Goal: Transaction & Acquisition: Purchase product/service

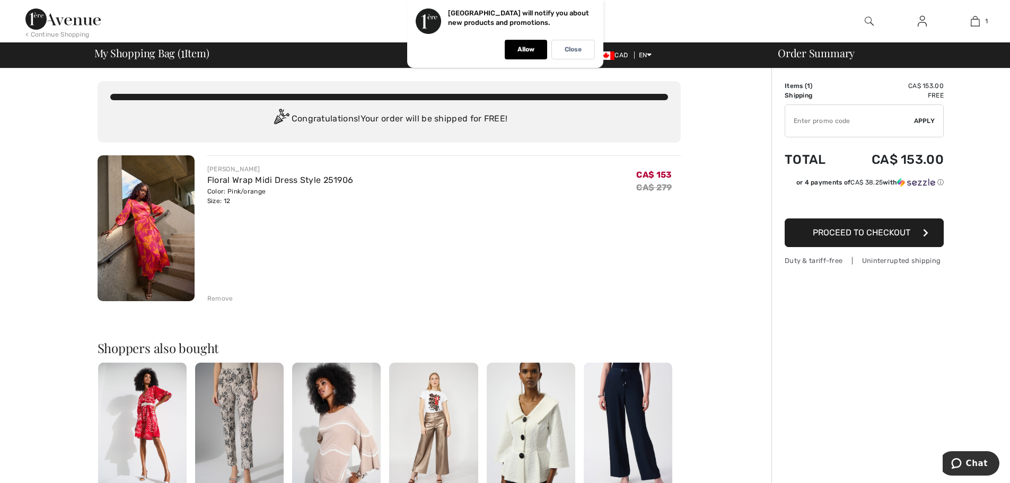
click at [858, 232] on span "Proceed to Checkout" at bounding box center [862, 232] width 98 height 10
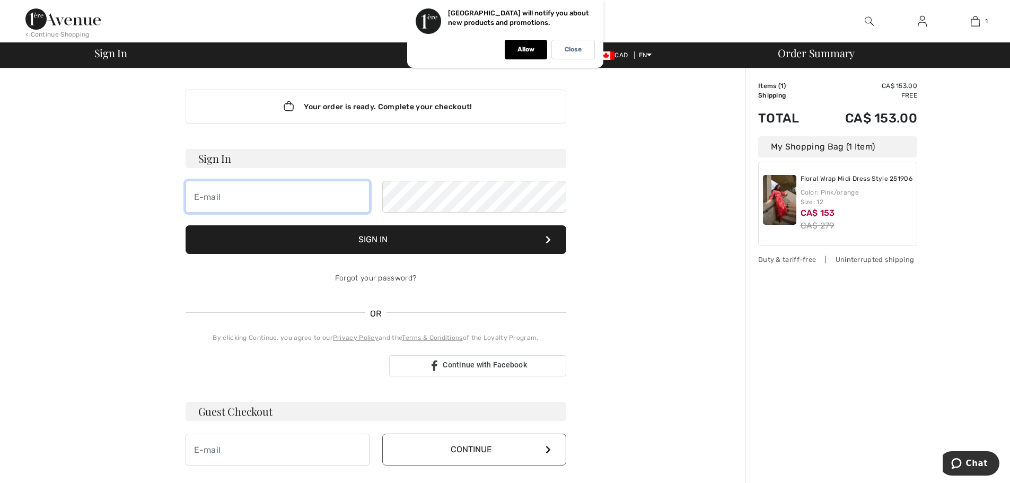
click at [239, 195] on input "email" at bounding box center [278, 197] width 184 height 32
type input "marje@doublediamondfarms.ca"
click at [373, 239] on button "Sign In" at bounding box center [376, 239] width 381 height 29
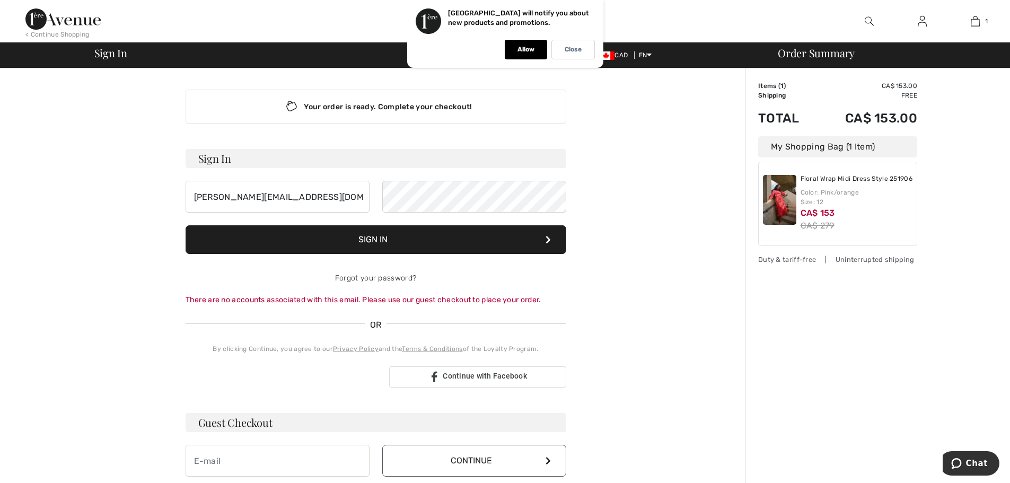
click at [231, 427] on h3 "Guest Checkout" at bounding box center [376, 422] width 381 height 19
click at [237, 461] on input "email" at bounding box center [278, 461] width 184 height 32
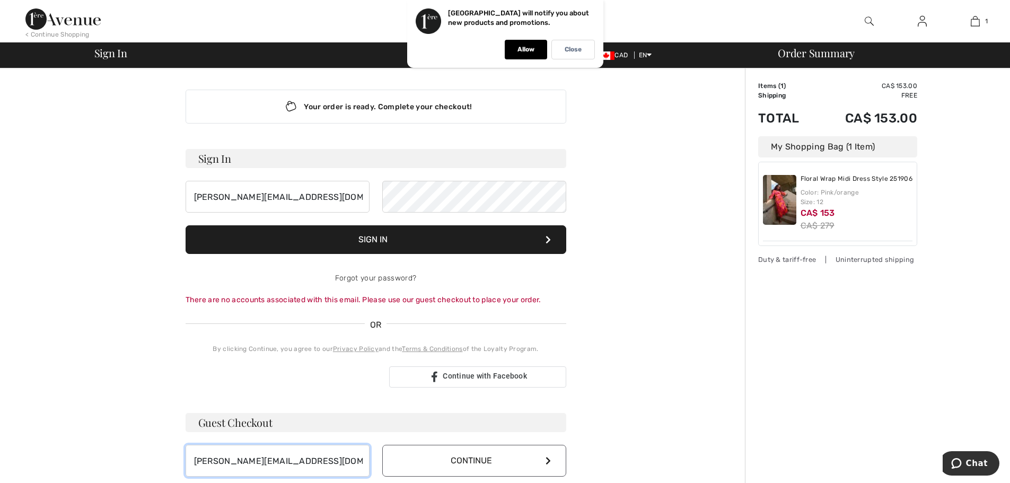
type input "marje@doublediamondfarms.ca"
click at [535, 460] on button "Continue" at bounding box center [474, 461] width 184 height 32
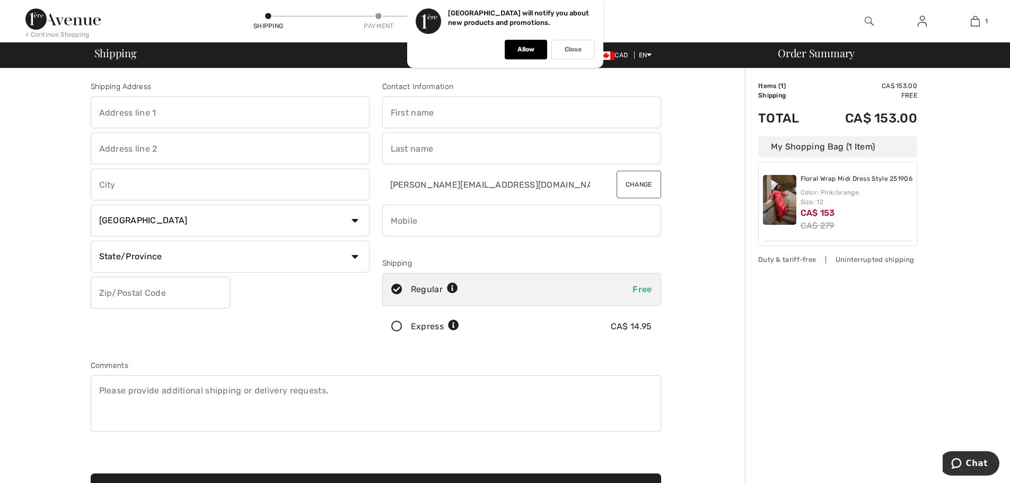
click at [195, 110] on input "text" at bounding box center [230, 113] width 279 height 32
type input "[STREET_ADDRESS]"
type input "[GEOGRAPHIC_DATA]"
click at [133, 221] on select "Country Canada United States Afghanistan Aland Islands Albania Algeria American…" at bounding box center [230, 221] width 279 height 32
click at [147, 253] on select "State/Province Alberta British Columbia Manitoba New Brunswick Newfoundland and…" at bounding box center [230, 257] width 279 height 32
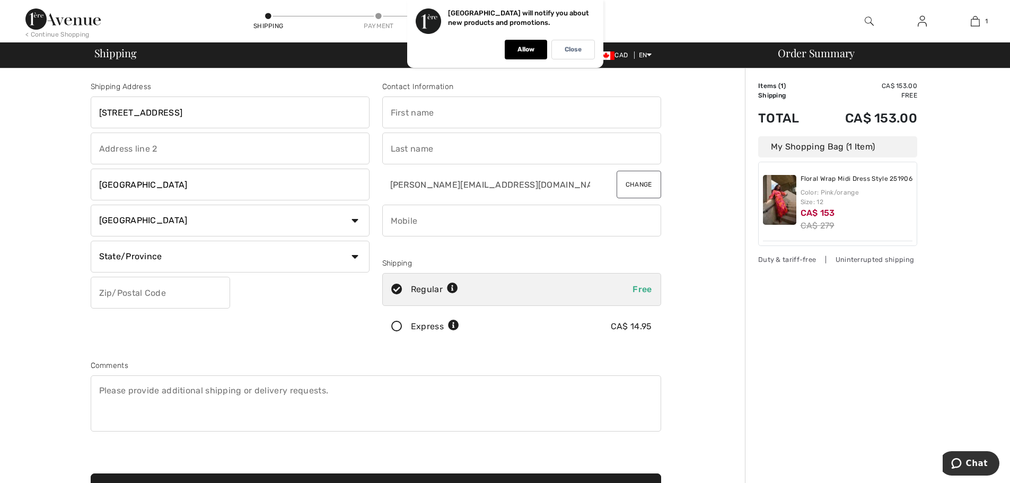
select select "ON"
click at [91, 241] on select "State/Province Alberta British Columbia Manitoba New Brunswick Newfoundland and…" at bounding box center [230, 257] width 279 height 32
click at [160, 292] on input "text" at bounding box center [160, 293] width 139 height 32
type input "N8H4E3"
click at [443, 108] on input "text" at bounding box center [521, 113] width 279 height 32
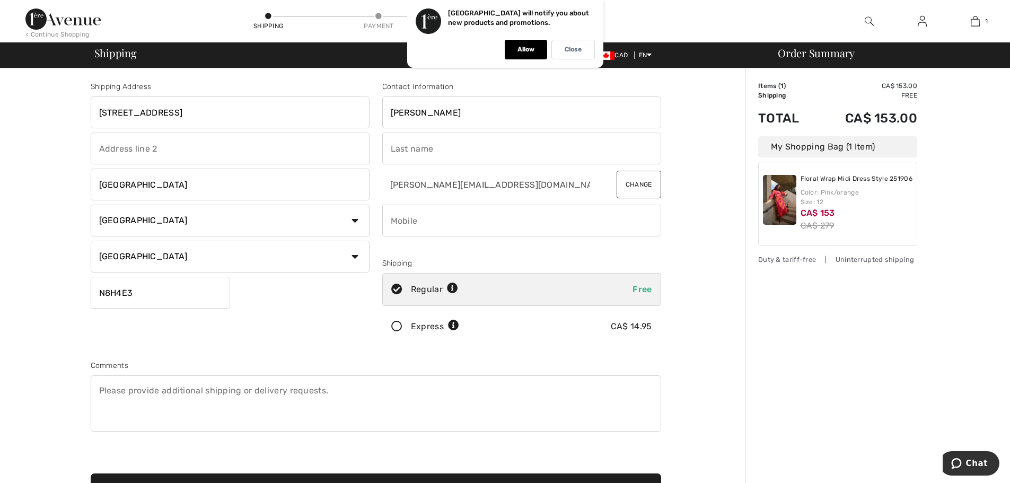
type input "[PERSON_NAME]"
click at [431, 147] on input "text" at bounding box center [521, 149] width 279 height 32
type input "Mastronardi"
click at [425, 219] on input "phone" at bounding box center [521, 221] width 279 height 32
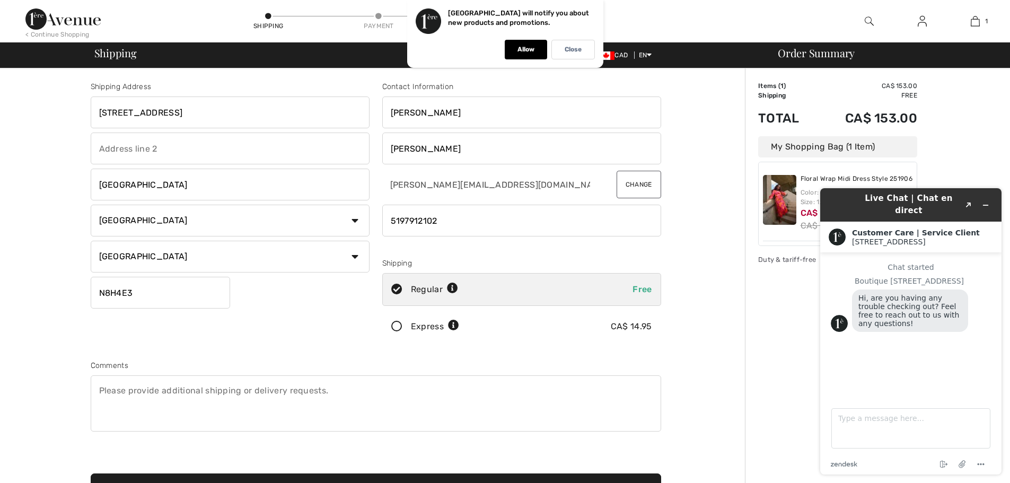
type input "5197912102"
radio input "true"
click at [417, 219] on input "phone" at bounding box center [521, 221] width 279 height 32
type input "5197912102"
click at [397, 326] on icon at bounding box center [397, 326] width 28 height 11
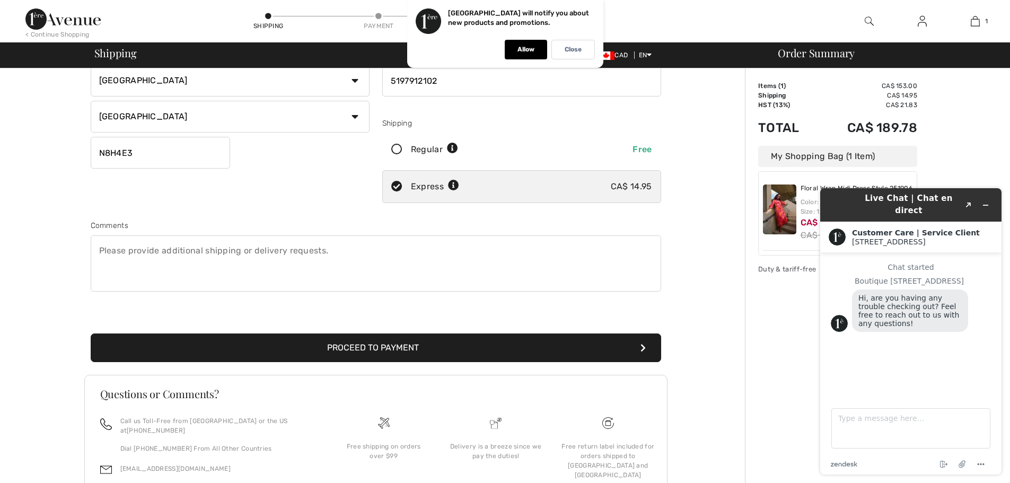
scroll to position [146, 0]
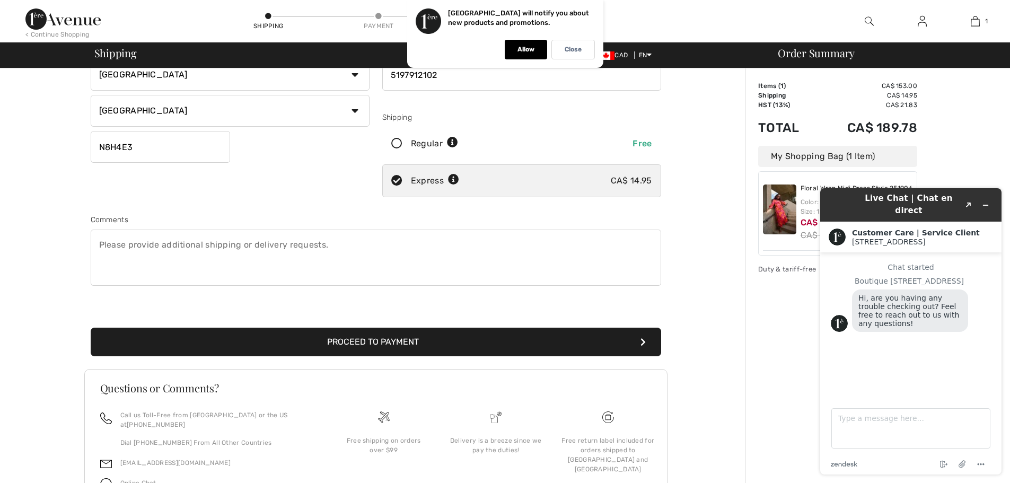
click at [376, 339] on button "Proceed to Payment" at bounding box center [376, 342] width 571 height 29
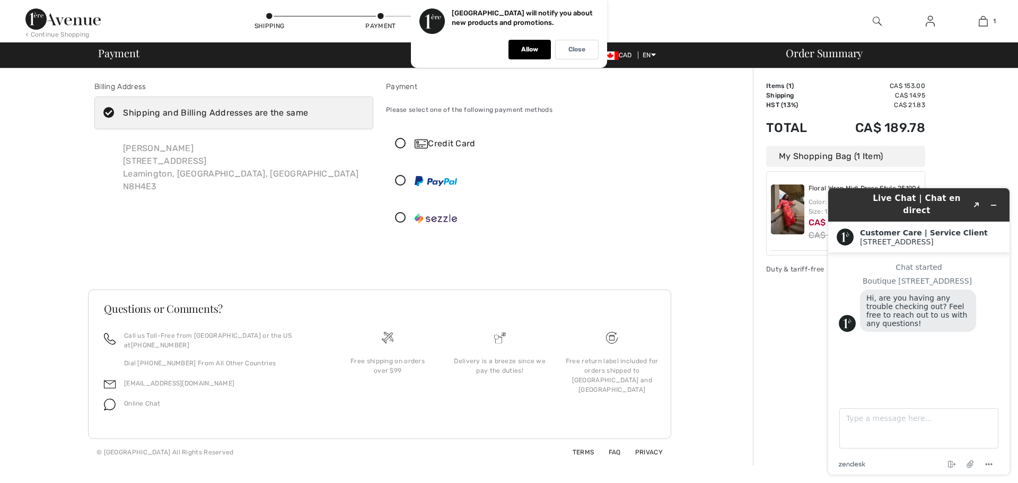
click at [402, 139] on icon at bounding box center [401, 143] width 28 height 11
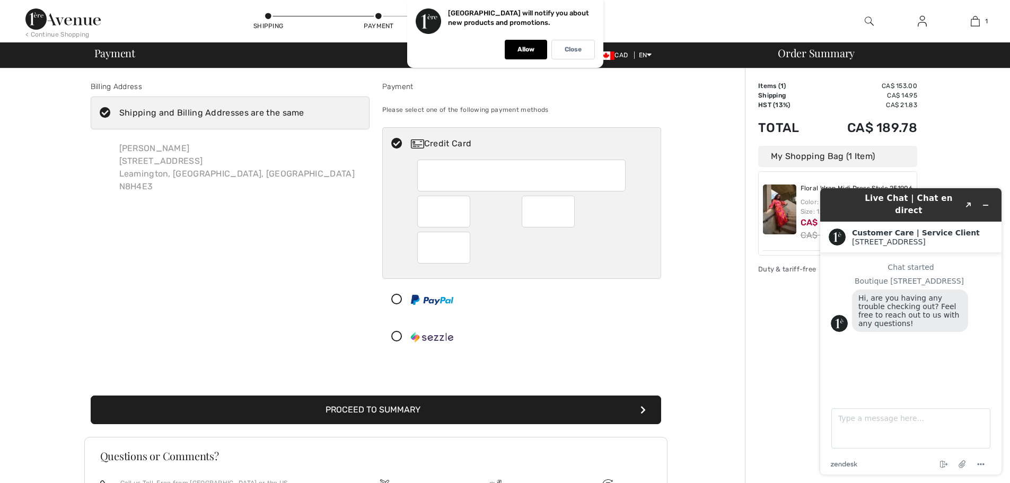
click at [399, 143] on icon at bounding box center [397, 143] width 28 height 11
click at [415, 143] on img at bounding box center [417, 143] width 13 height 9
click at [623, 58] on span "CAD" at bounding box center [615, 54] width 34 height 7
click at [575, 48] on p "Close" at bounding box center [573, 50] width 17 height 8
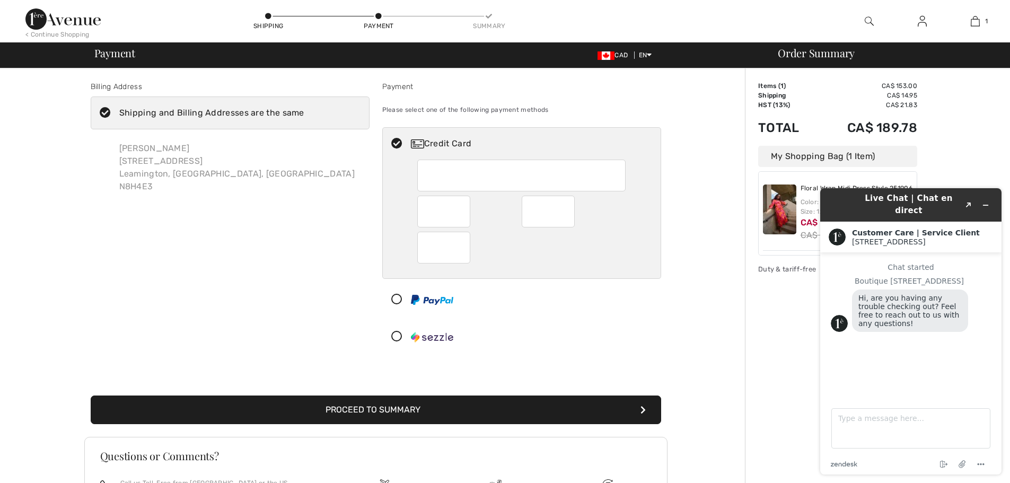
click at [604, 55] on img at bounding box center [606, 55] width 17 height 8
click at [421, 140] on img at bounding box center [417, 143] width 13 height 9
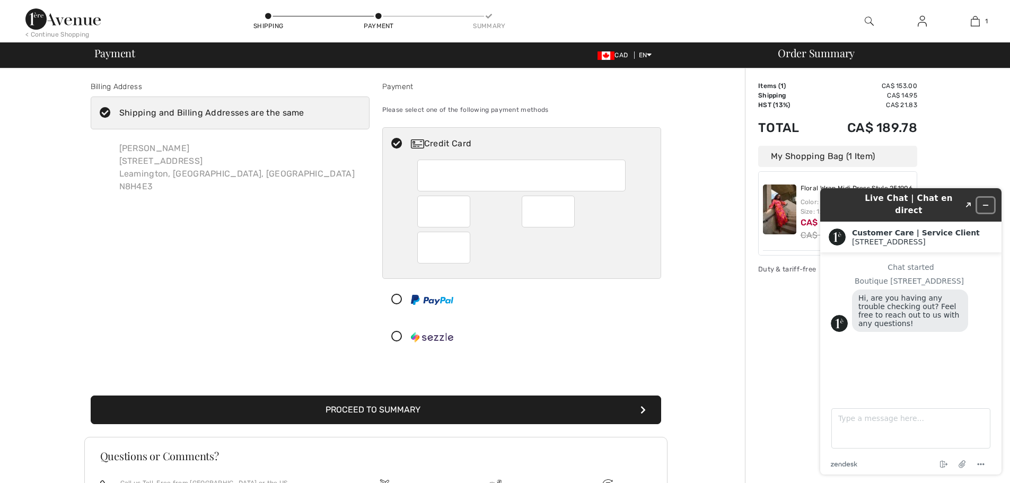
click at [992, 198] on button "Minimize widget" at bounding box center [985, 205] width 17 height 15
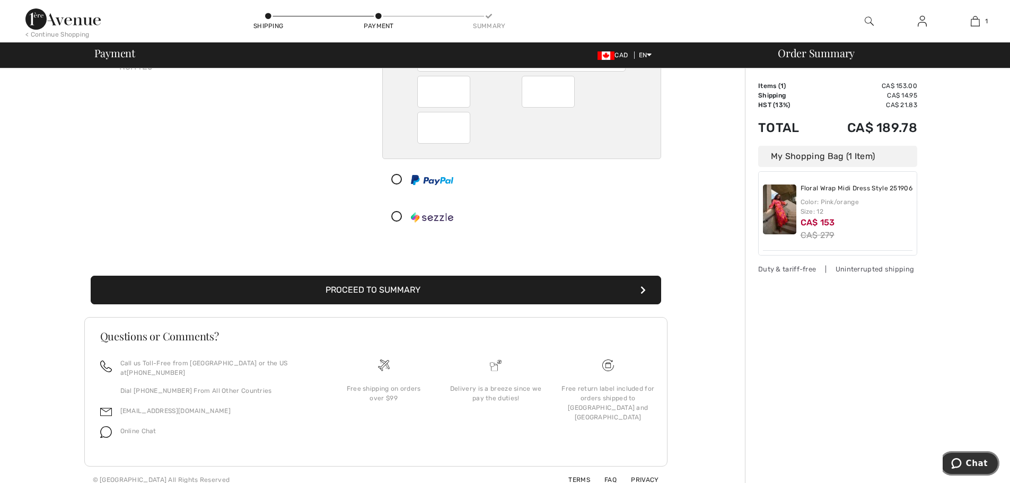
scroll to position [120, 0]
click at [399, 288] on button "Proceed to Summary" at bounding box center [376, 289] width 571 height 29
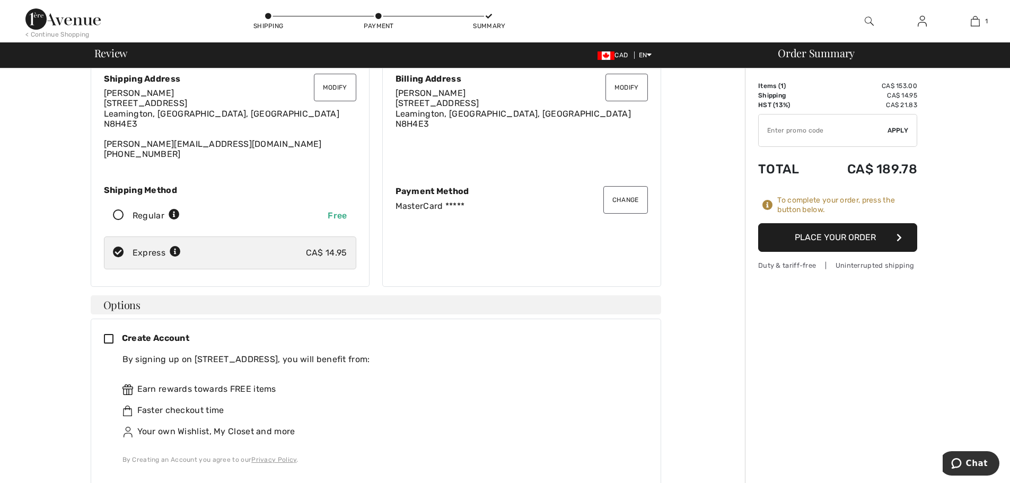
scroll to position [53, 0]
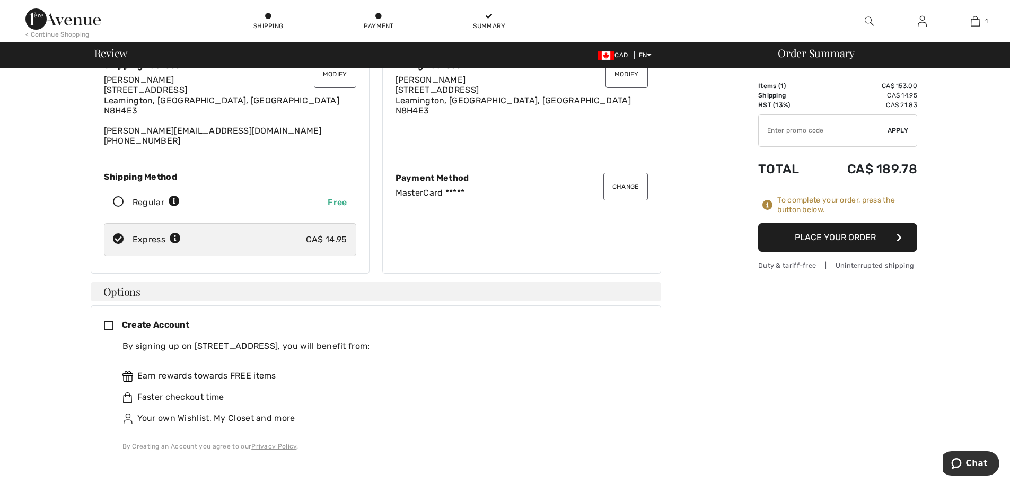
click at [839, 238] on button "Place Your Order" at bounding box center [837, 237] width 159 height 29
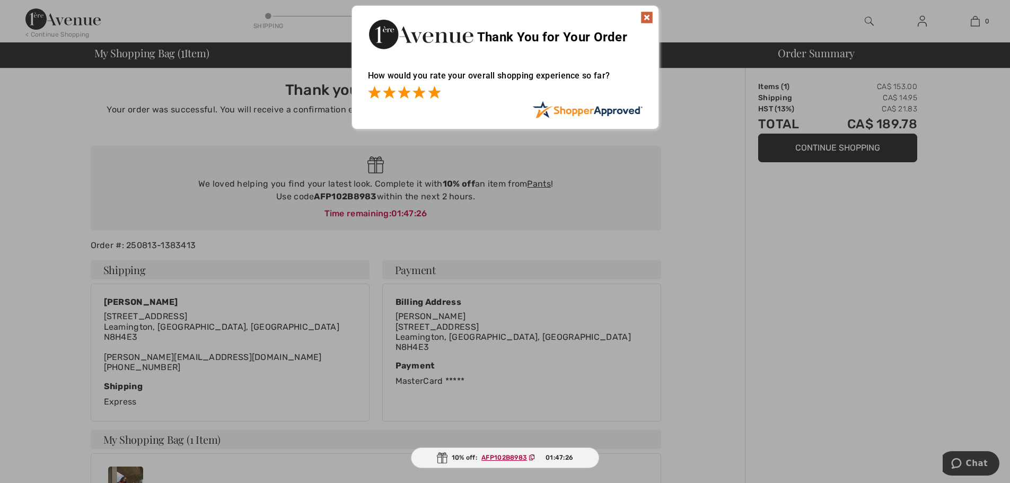
click at [433, 93] on span at bounding box center [434, 92] width 13 height 13
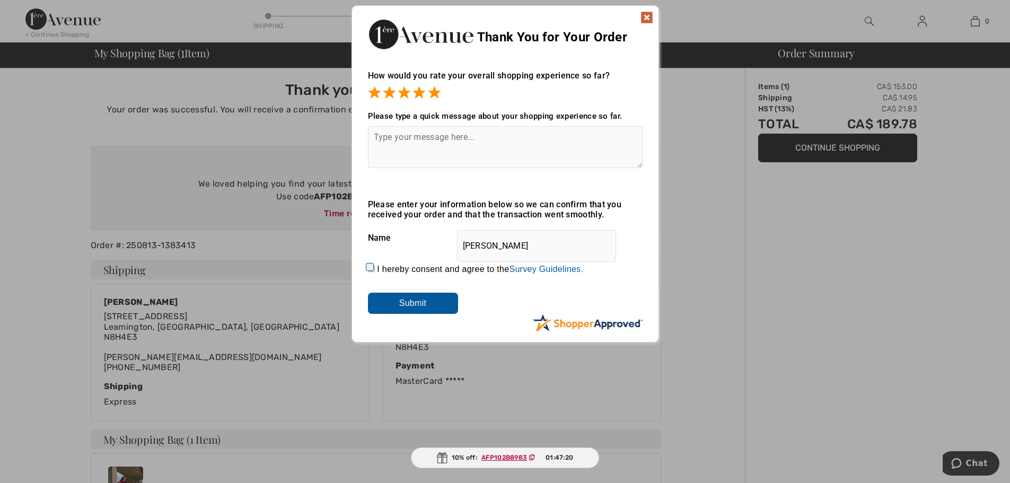
click at [398, 138] on textarea at bounding box center [505, 147] width 275 height 42
type textarea "Great!"
click at [422, 305] on input "Submit" at bounding box center [413, 303] width 90 height 21
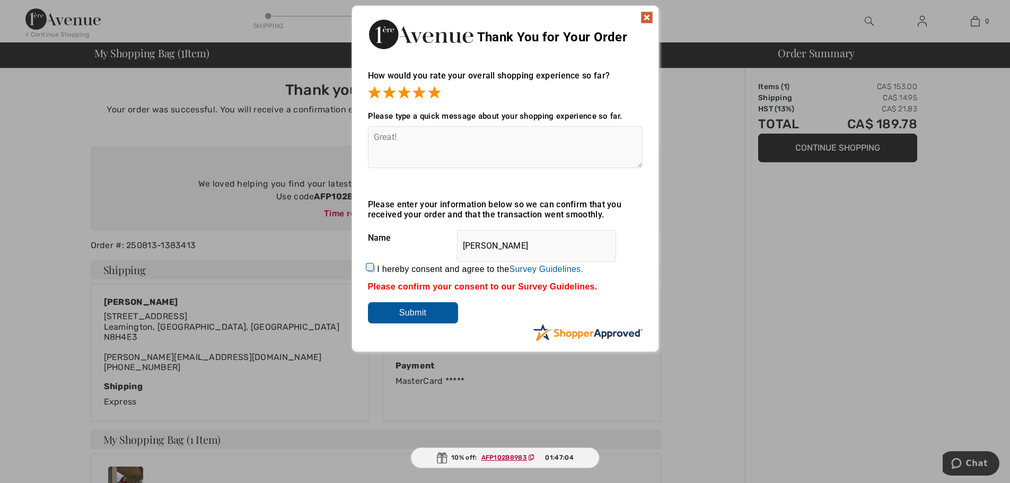
click at [407, 310] on input "Submit" at bounding box center [413, 312] width 90 height 21
click at [371, 265] on input "I hereby consent and agree to the By submitting a review, you grant permission …" at bounding box center [371, 268] width 7 height 7
checkbox input "true"
click at [642, 16] on img at bounding box center [647, 17] width 13 height 13
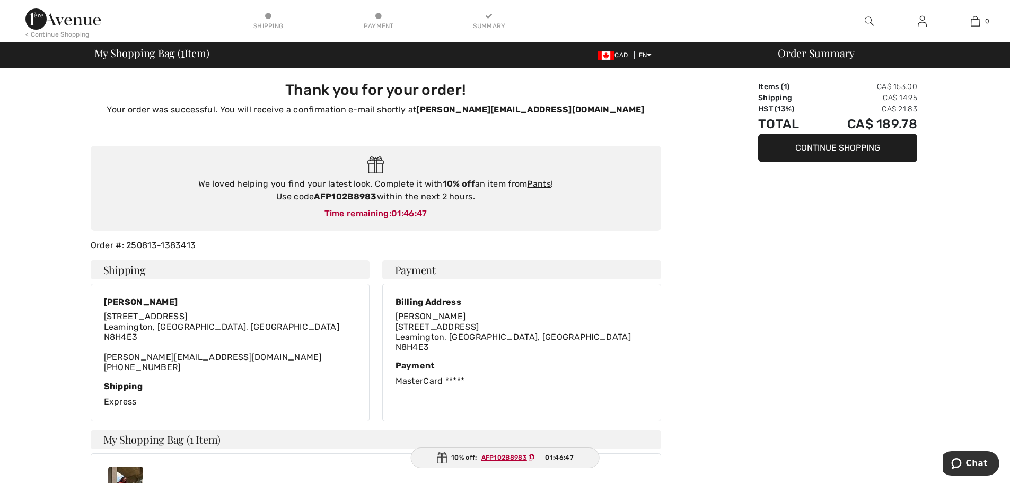
click at [836, 150] on button "Continue Shopping" at bounding box center [837, 148] width 159 height 29
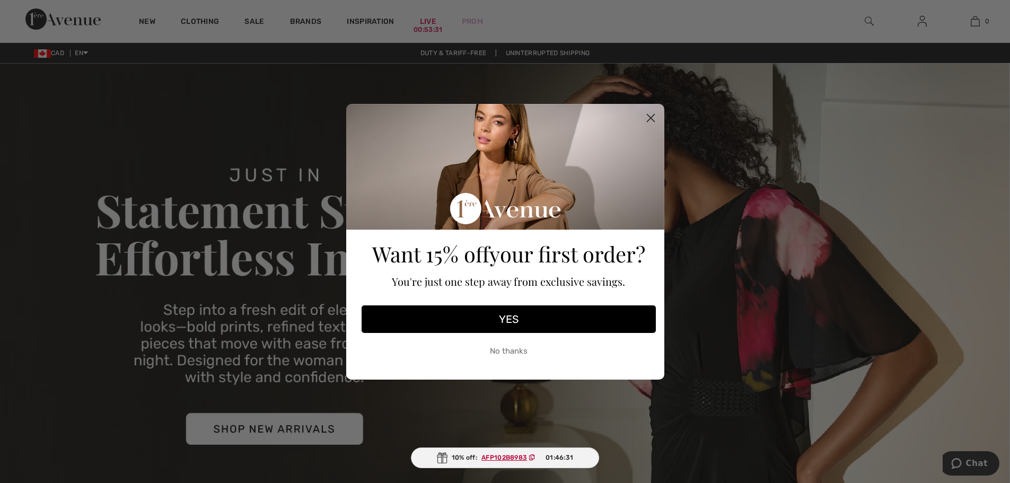
click at [508, 319] on button "YES" at bounding box center [509, 319] width 294 height 28
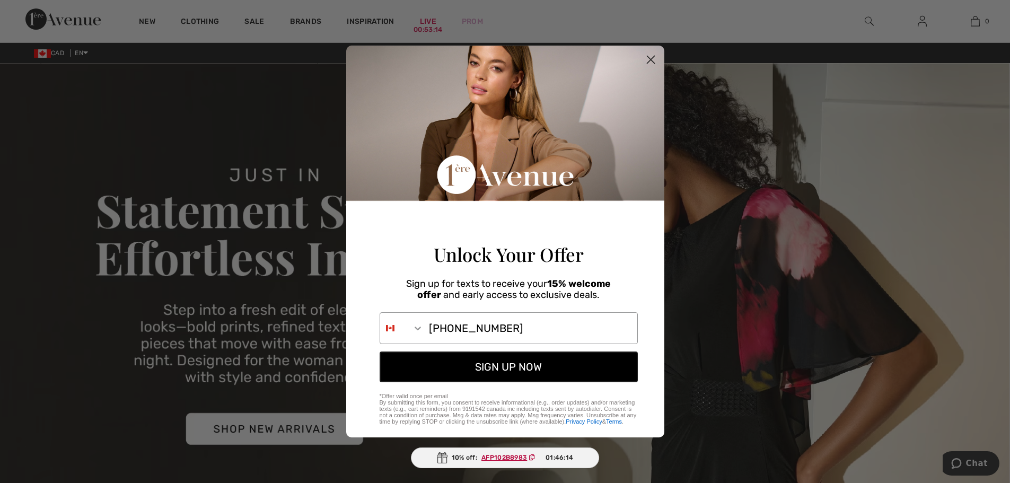
type input "[PHONE_NUMBER]"
click at [490, 370] on button "SIGN UP NOW" at bounding box center [509, 367] width 258 height 31
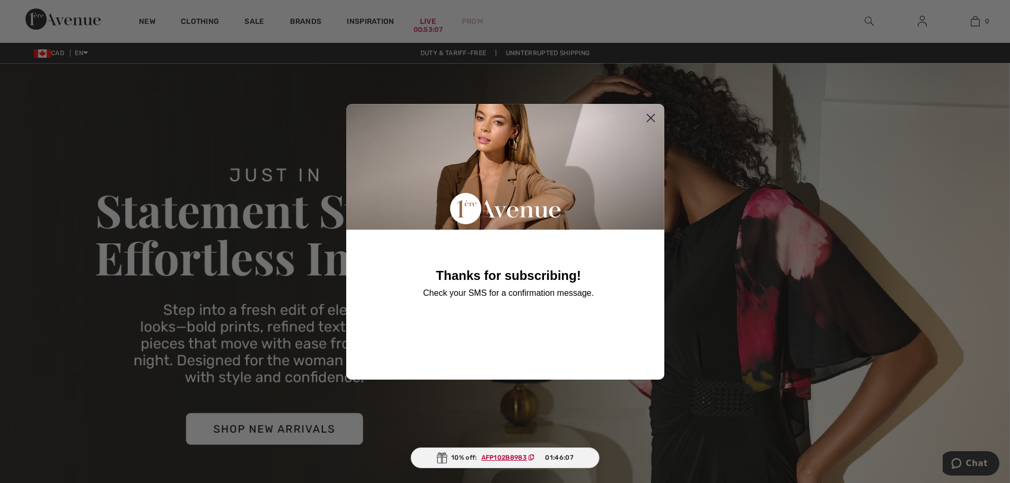
click at [651, 118] on icon "Close dialog" at bounding box center [650, 117] width 7 height 7
